Goal: Task Accomplishment & Management: Complete application form

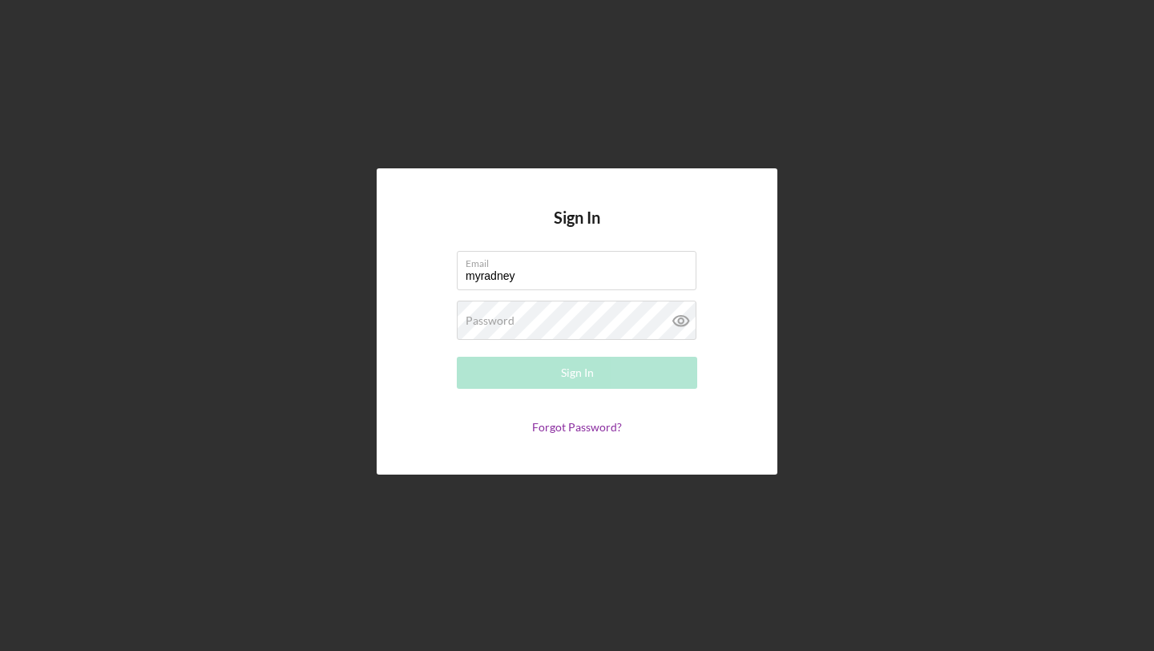
type input "[EMAIL_ADDRESS][DOMAIN_NAME]"
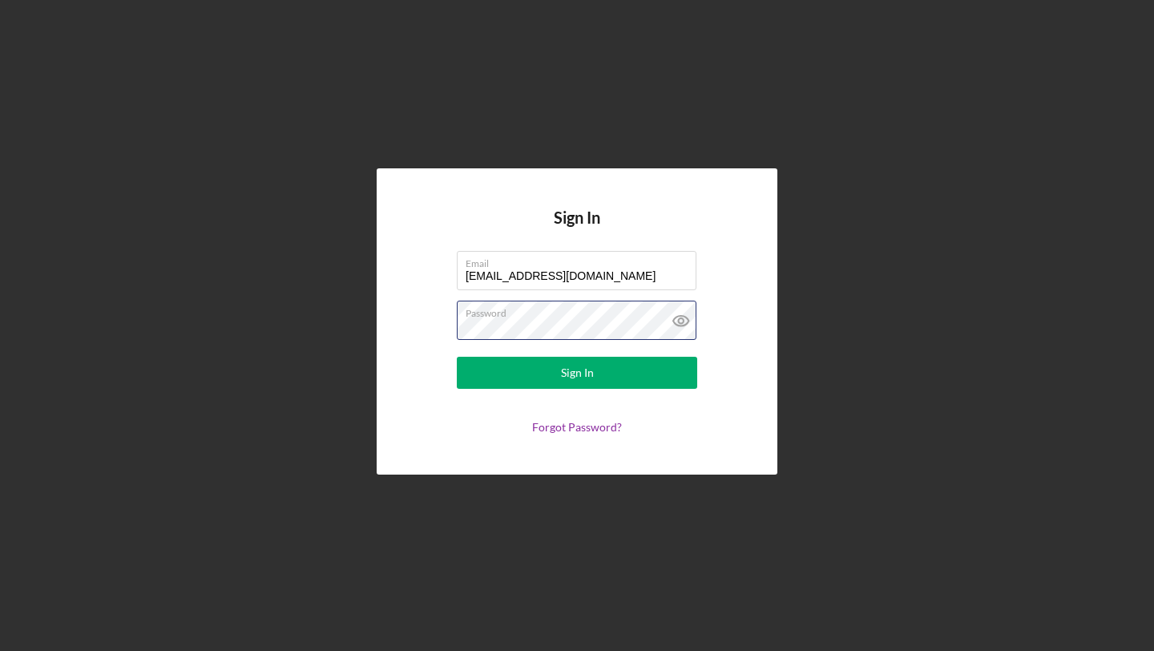
click at [457, 357] on button "Sign In" at bounding box center [577, 373] width 240 height 32
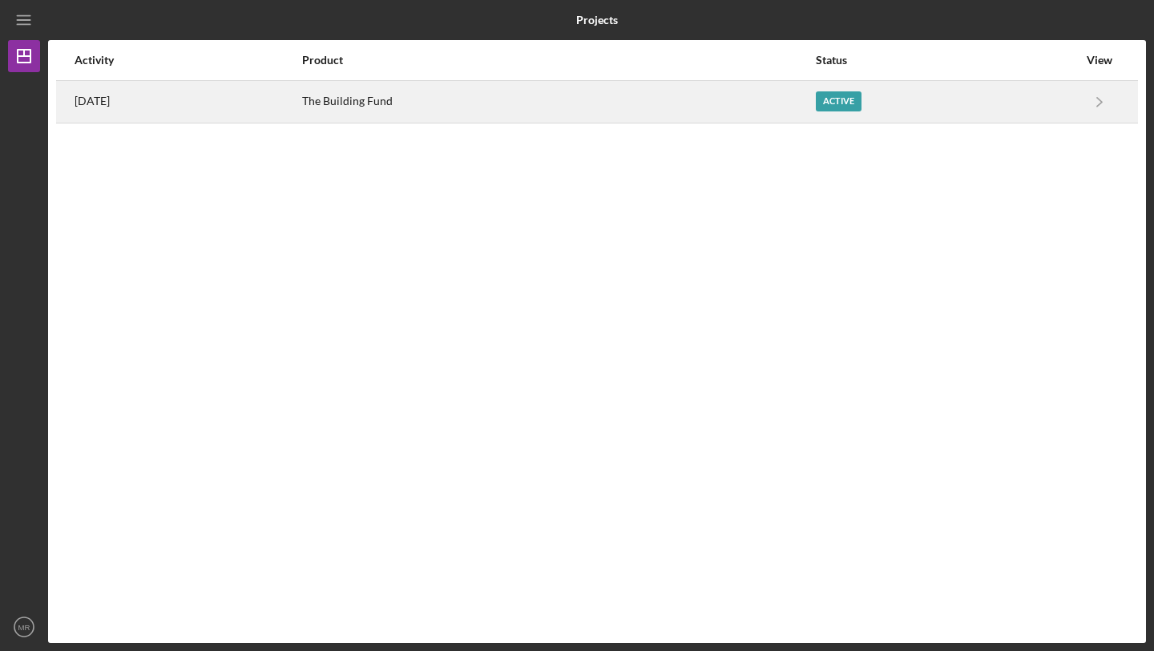
click at [861, 111] on div "Active" at bounding box center [839, 101] width 46 height 20
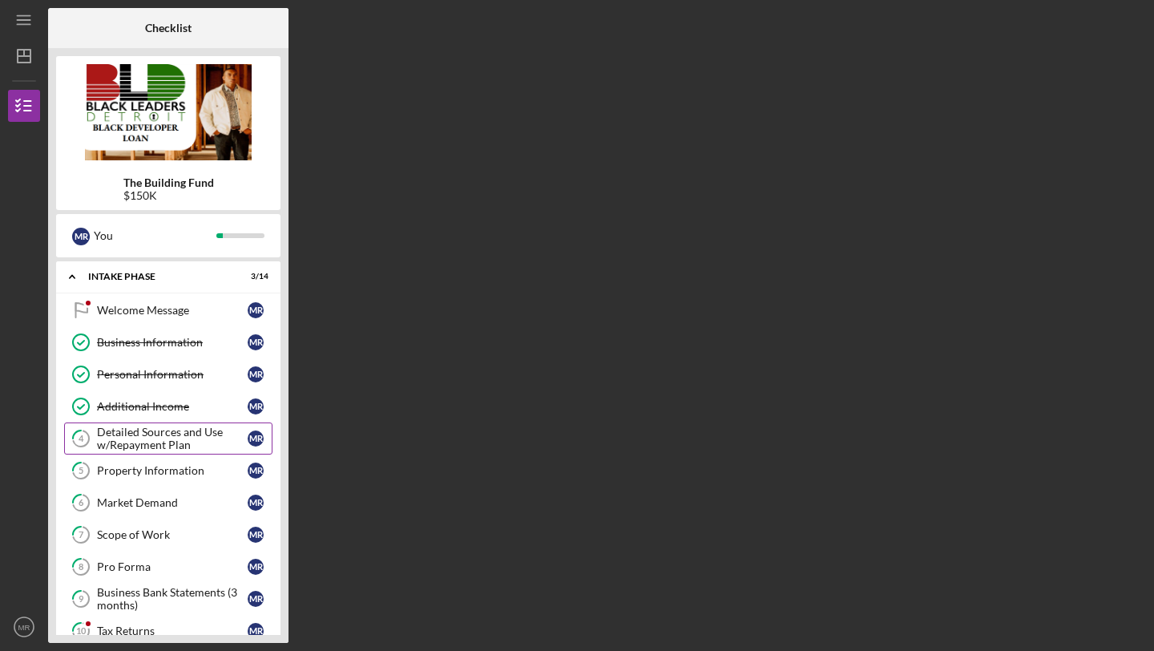
click at [140, 442] on div "Detailed Sources and Use w/Repayment Plan" at bounding box center [172, 438] width 151 height 26
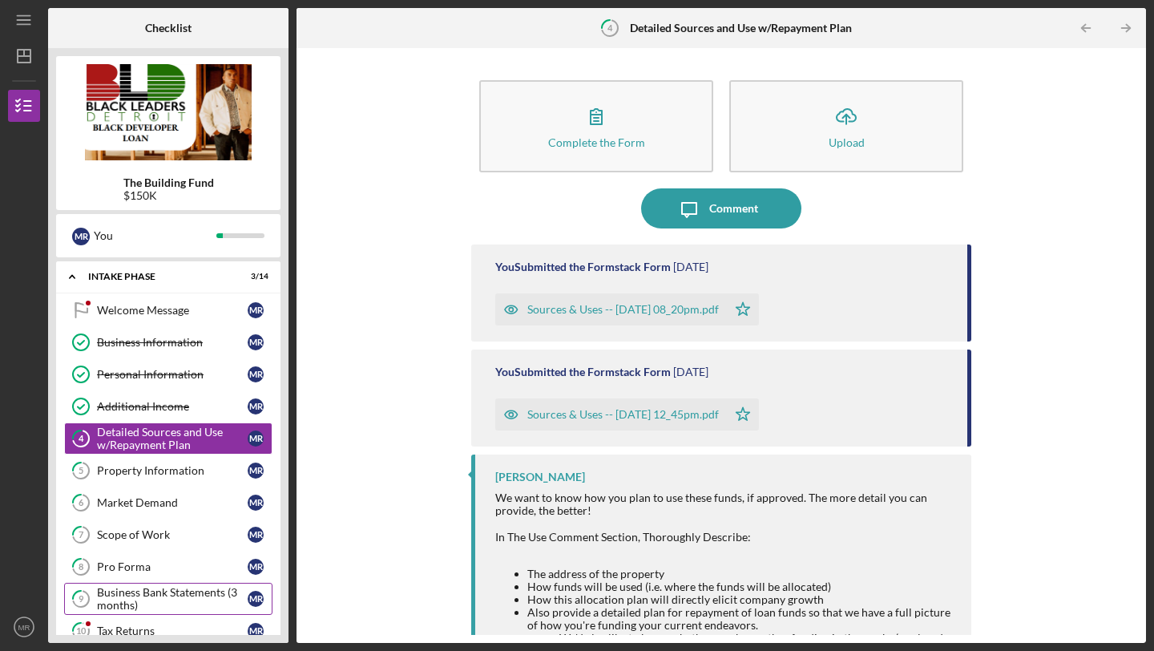
click at [137, 594] on div "Business Bank Statements (3 months)" at bounding box center [172, 599] width 151 height 26
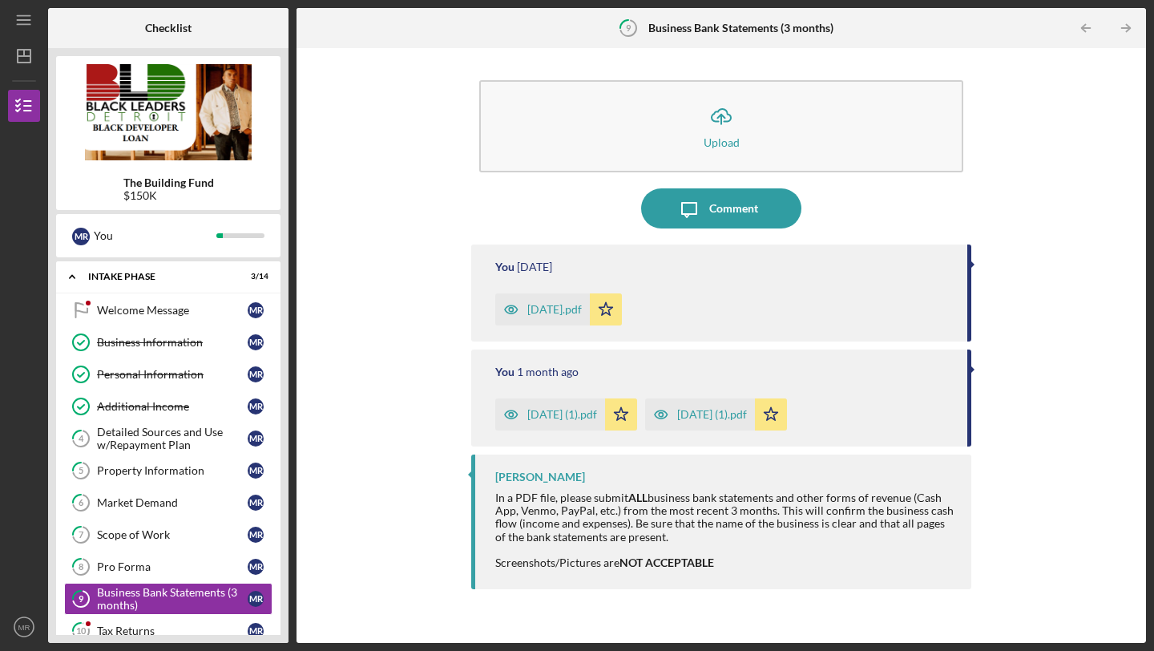
click at [557, 415] on div "[DATE] (1).pdf" at bounding box center [562, 414] width 70 height 13
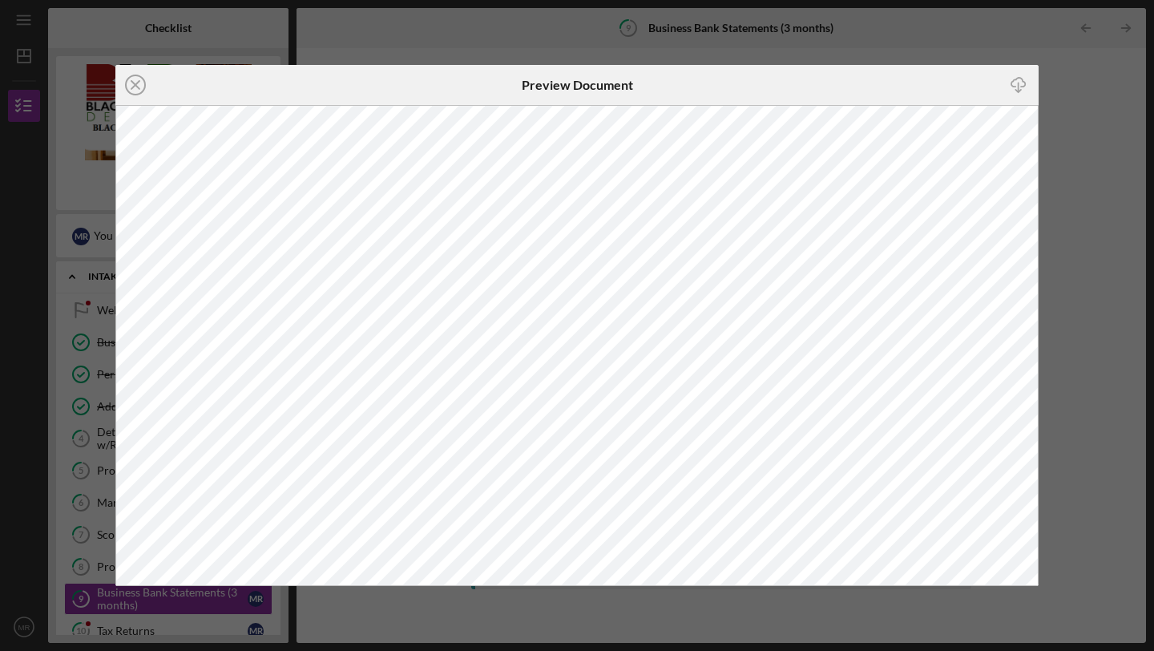
click at [1107, 103] on div "Icon/Close Preview Document Icon/Download" at bounding box center [577, 325] width 1154 height 651
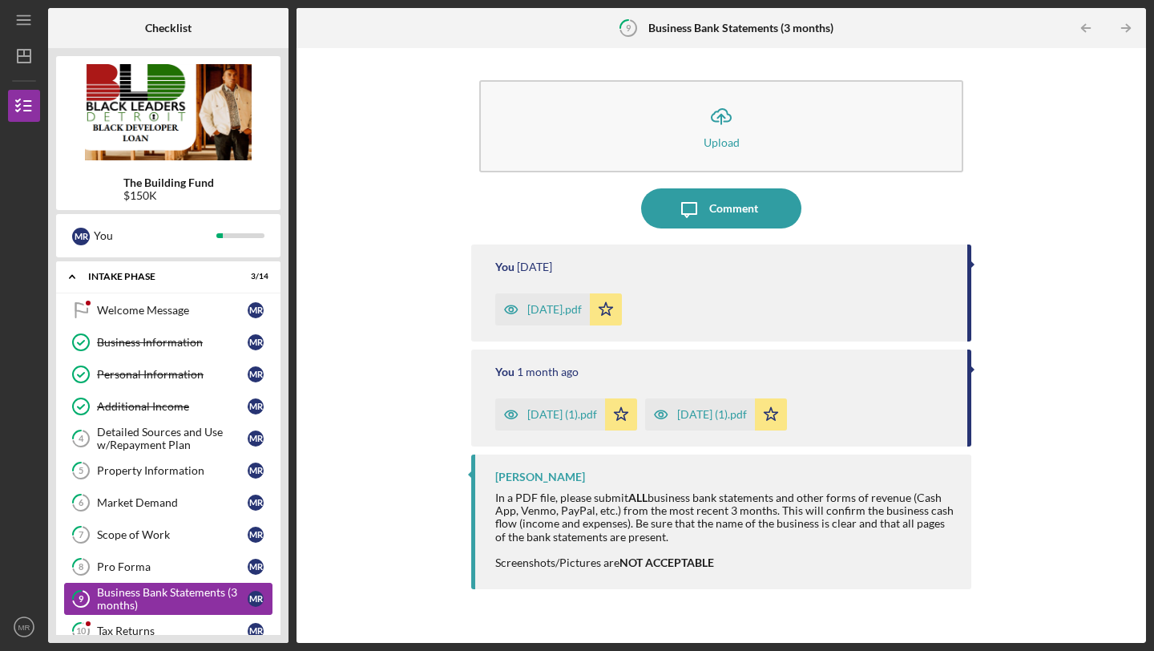
drag, startPoint x: 288, startPoint y: 332, endPoint x: 239, endPoint y: 602, distance: 274.4
click at [239, 602] on div "The Building Fund $150K M R You Icon/Expander Intake Phase 3 / 14 Welcome Messa…" at bounding box center [168, 345] width 240 height 595
click at [77, 276] on icon "Icon/Expander" at bounding box center [72, 276] width 32 height 32
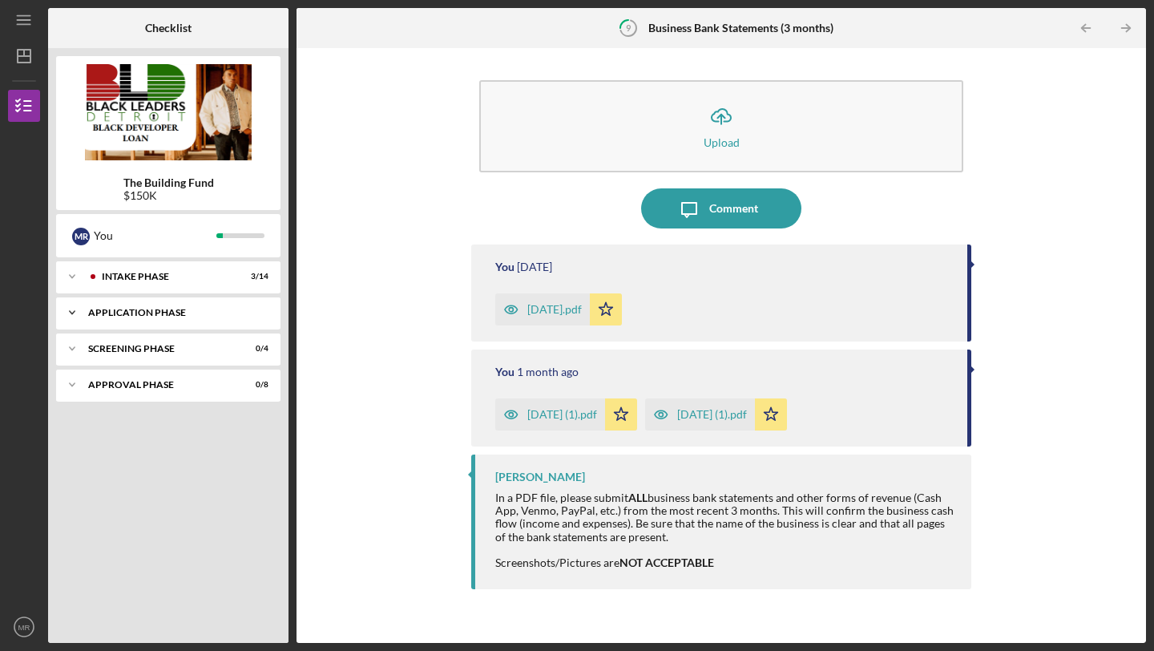
click at [128, 320] on div "Icon/Expander Application Phase 1 / 5" at bounding box center [168, 312] width 224 height 32
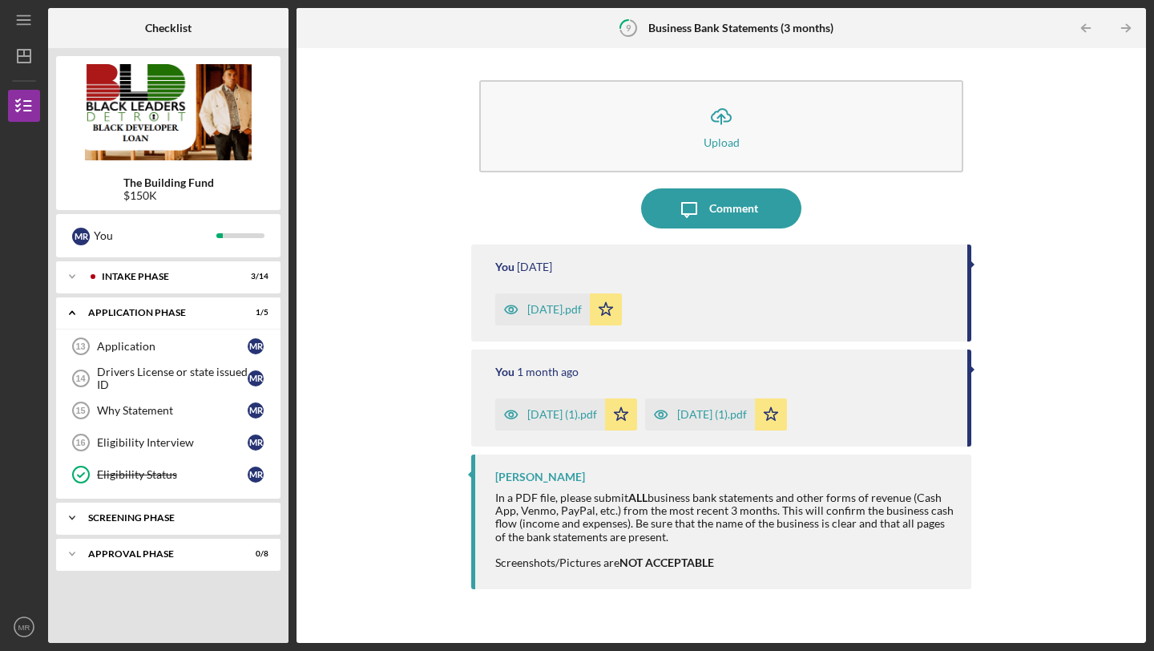
click at [114, 515] on div "Screening Phase" at bounding box center [174, 518] width 172 height 10
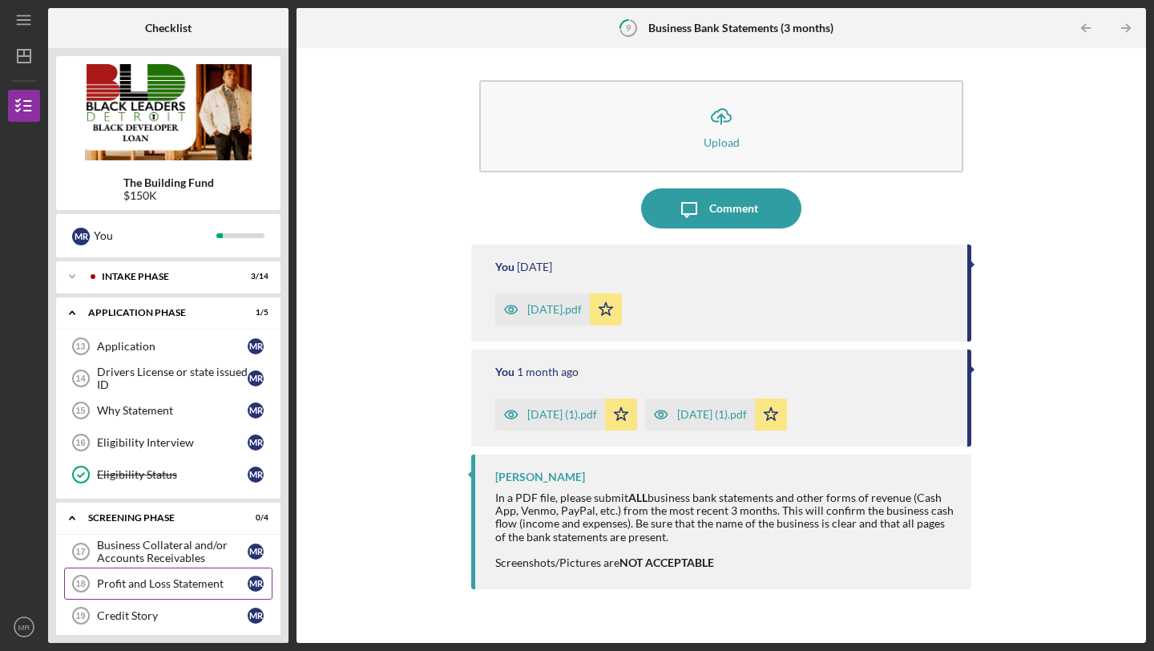
click at [145, 584] on div "Profit and Loss Statement" at bounding box center [172, 583] width 151 height 13
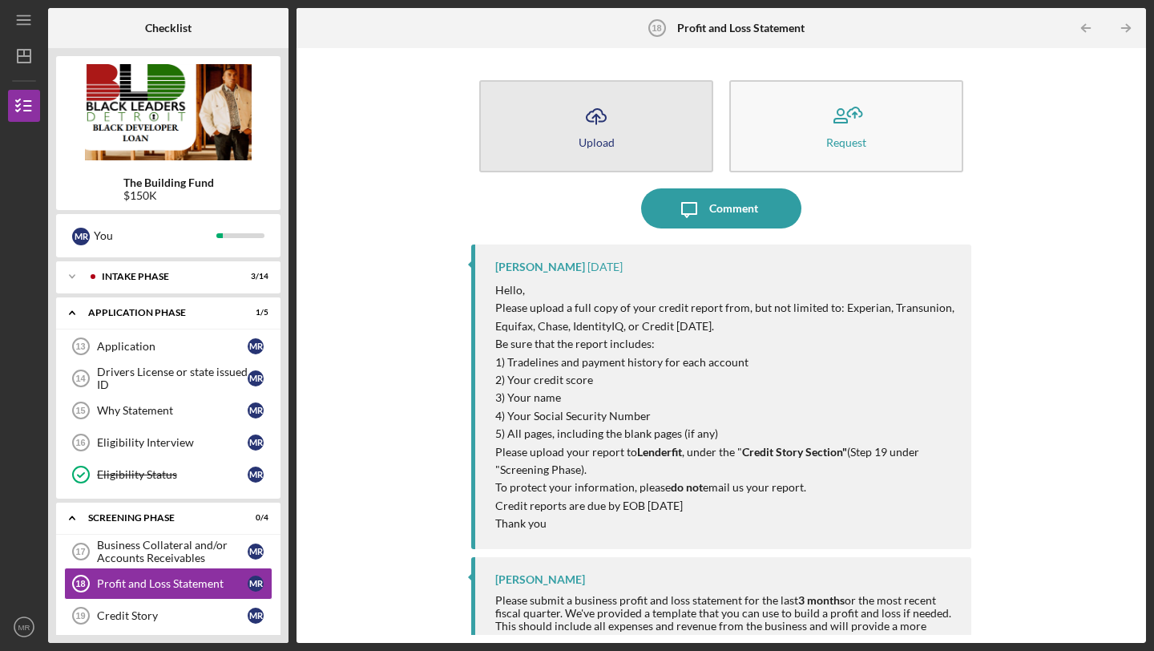
click at [653, 135] on button "Icon/Upload Upload" at bounding box center [596, 126] width 234 height 92
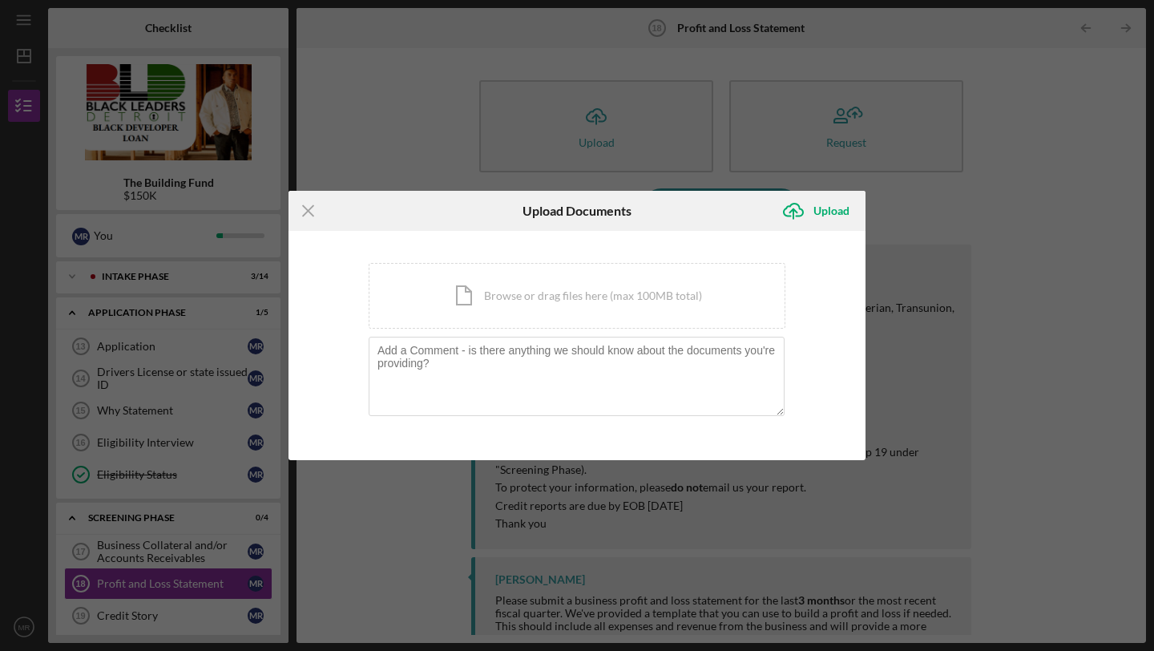
click at [934, 232] on div "Icon/Menu Close Upload Documents Icon/Upload Upload You're uploading documents …" at bounding box center [577, 325] width 1154 height 651
click at [884, 178] on div "Icon/Menu Close Upload Documents Icon/Upload Upload You're uploading documents …" at bounding box center [577, 325] width 1154 height 651
click at [307, 208] on icon "Icon/Menu Close" at bounding box center [308, 211] width 40 height 40
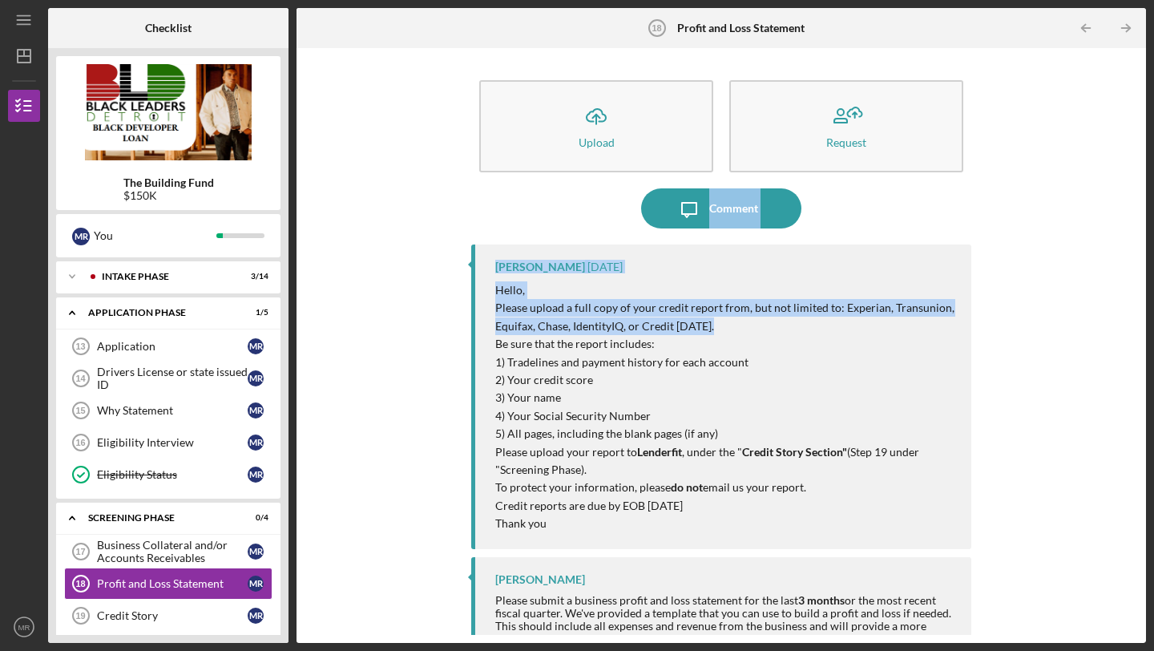
drag, startPoint x: 1151, startPoint y: 146, endPoint x: 1138, endPoint y: 333, distance: 187.9
click at [1138, 333] on div "Icon/Menu Profit and Loss Statement 18 Profit and Loss Statement Checklist The …" at bounding box center [577, 325] width 1154 height 651
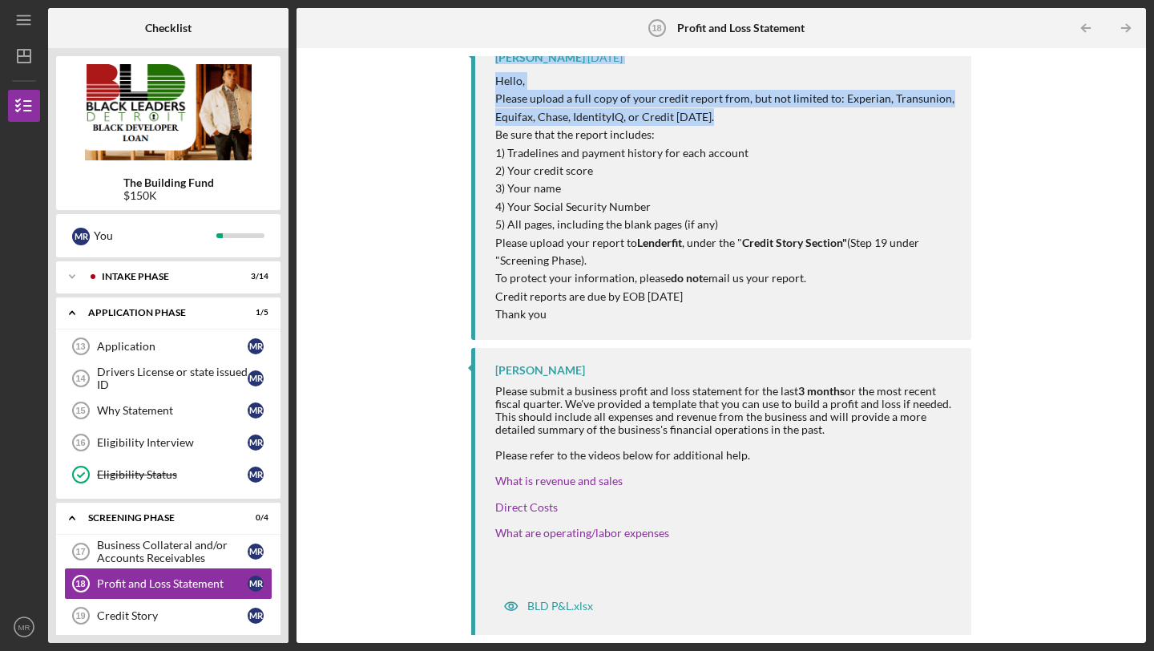
scroll to position [212, 0]
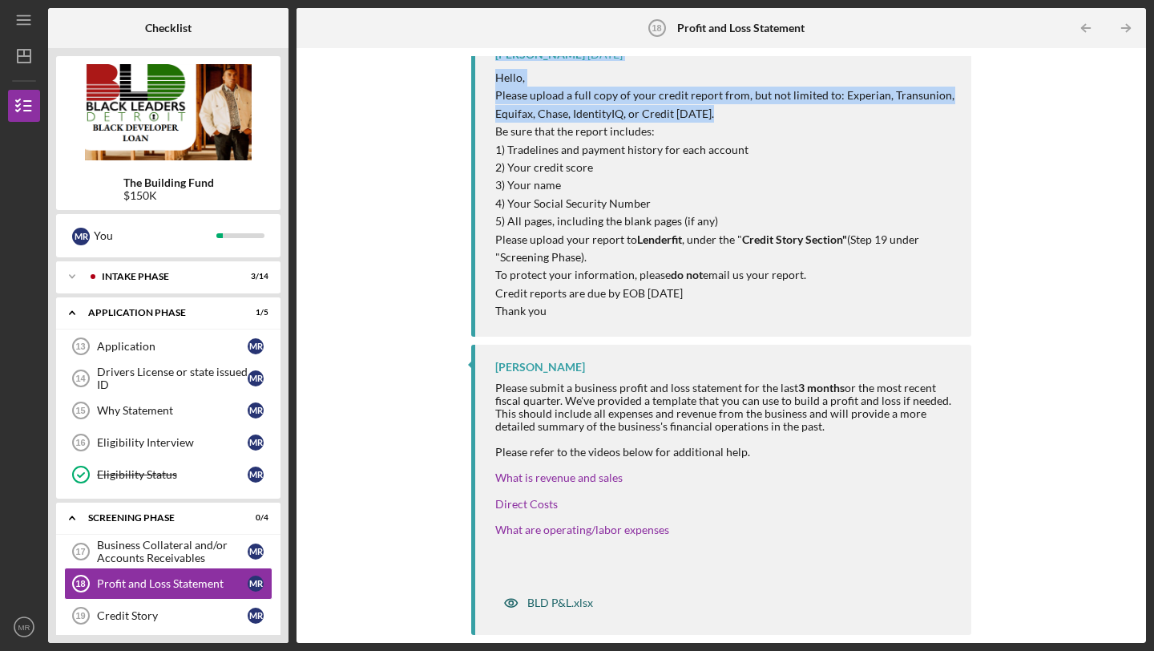
click at [542, 593] on div "BLD P&L.xlsx" at bounding box center [548, 603] width 106 height 32
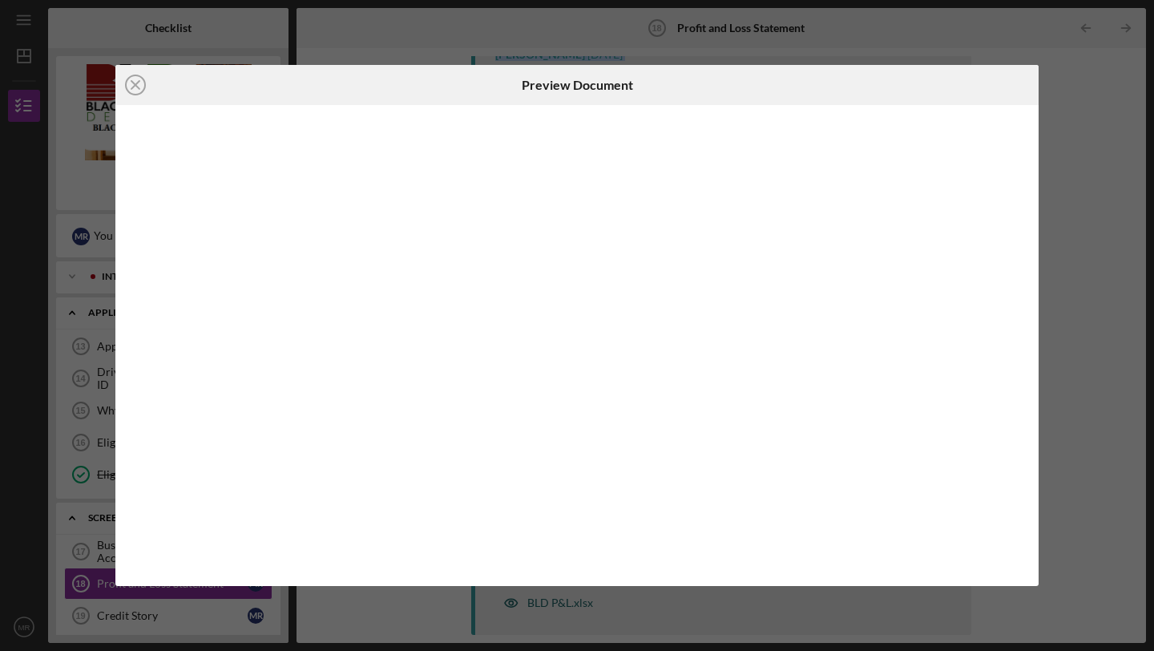
scroll to position [212, 0]
click at [1123, 306] on div "Icon/Close Preview Document Icon/Download" at bounding box center [577, 325] width 1154 height 651
